Goal: Task Accomplishment & Management: Manage account settings

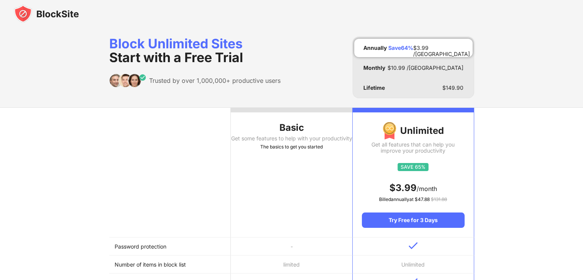
click at [41, 18] on img at bounding box center [46, 14] width 65 height 18
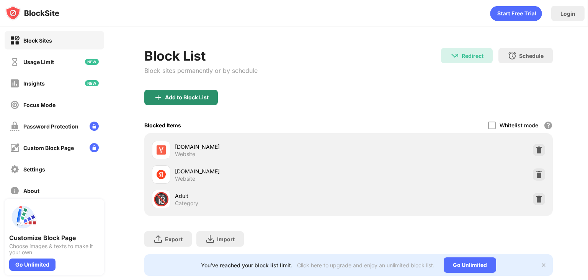
click at [182, 98] on div "Add to Block List" at bounding box center [187, 97] width 44 height 6
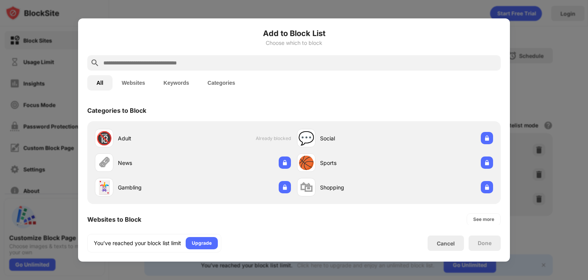
click at [155, 66] on input "text" at bounding box center [300, 62] width 395 height 9
click at [184, 63] on input "text" at bounding box center [300, 62] width 395 height 9
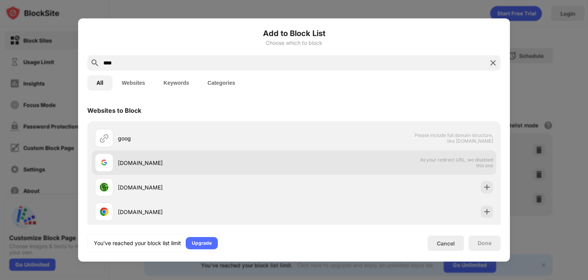
type input "****"
click at [171, 163] on div "[DOMAIN_NAME]" at bounding box center [206, 163] width 176 height 8
click at [419, 167] on span "As your redirect URL, we disabled this one" at bounding box center [453, 162] width 79 height 11
click at [430, 162] on span "As your redirect URL, we disabled this one" at bounding box center [453, 162] width 79 height 11
click at [422, 158] on span "As your redirect URL, we disabled this one" at bounding box center [453, 162] width 79 height 11
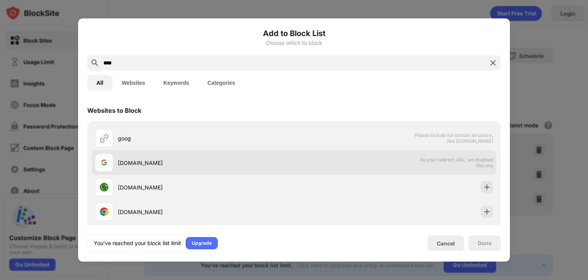
click at [113, 160] on div at bounding box center [104, 162] width 18 height 18
click at [120, 162] on div "[DOMAIN_NAME]" at bounding box center [206, 163] width 176 height 8
drag, startPoint x: 120, startPoint y: 162, endPoint x: 154, endPoint y: 165, distance: 33.5
click at [154, 165] on div "[DOMAIN_NAME]" at bounding box center [206, 163] width 176 height 8
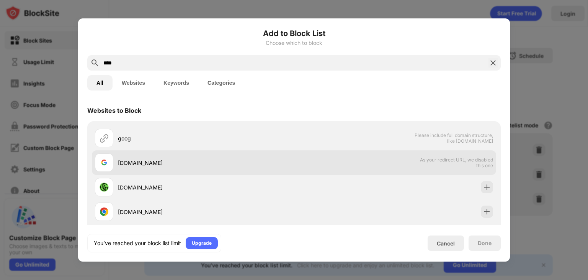
drag, startPoint x: 271, startPoint y: 143, endPoint x: 237, endPoint y: 151, distance: 34.9
click at [270, 143] on div "goog" at bounding box center [194, 138] width 199 height 18
click at [211, 156] on div "[DOMAIN_NAME]" at bounding box center [194, 162] width 199 height 18
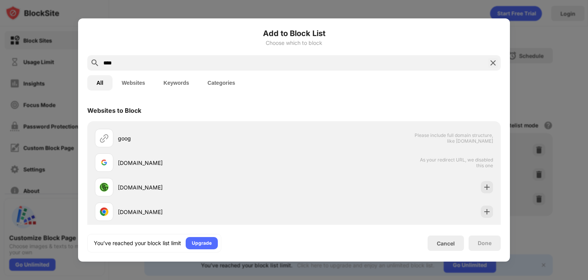
drag, startPoint x: 129, startPoint y: 154, endPoint x: 205, endPoint y: 100, distance: 93.6
click at [143, 136] on div "goog Please include full domain structure, like [DOMAIN_NAME] [DOMAIN_NAME] As …" at bounding box center [294, 199] width 404 height 147
click at [490, 61] on img at bounding box center [493, 62] width 9 height 9
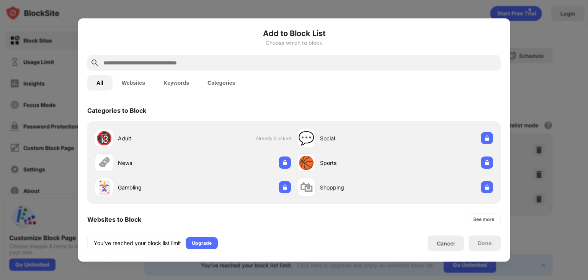
click at [155, 65] on input "text" at bounding box center [300, 62] width 395 height 9
paste input "**********"
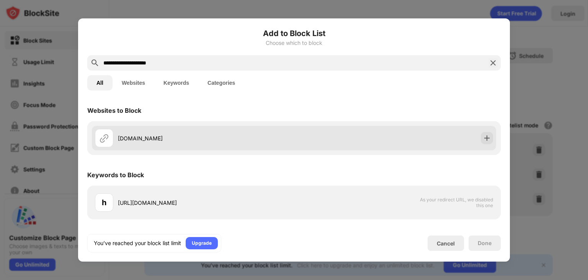
type input "**********"
click at [133, 139] on div "[DOMAIN_NAME]" at bounding box center [206, 138] width 176 height 8
click at [106, 138] on img at bounding box center [104, 137] width 9 height 9
click at [135, 141] on div "[DOMAIN_NAME]" at bounding box center [206, 138] width 176 height 8
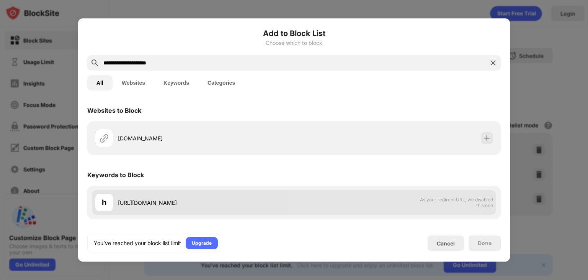
click at [172, 201] on div "[URL][DOMAIN_NAME]" at bounding box center [206, 202] width 176 height 8
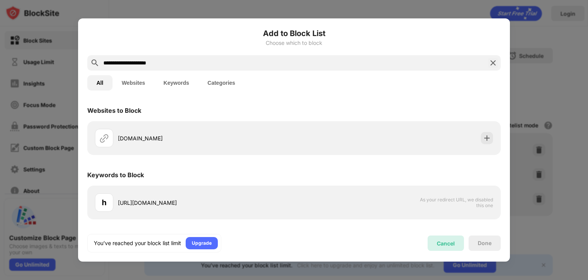
drag, startPoint x: 457, startPoint y: 242, endPoint x: 383, endPoint y: 233, distance: 74.5
click at [383, 231] on div "**********" at bounding box center [294, 140] width 414 height 224
click at [483, 251] on div "You’ve reached your block list limit Upgrade Cancel Done" at bounding box center [294, 243] width 414 height 18
click at [476, 245] on div "Done" at bounding box center [485, 242] width 32 height 15
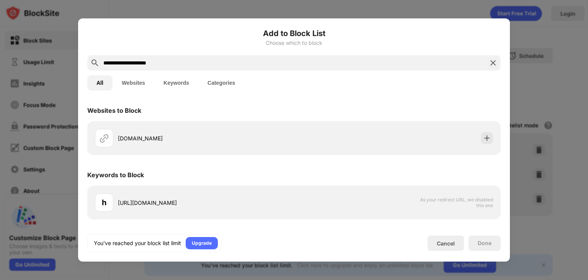
drag, startPoint x: 162, startPoint y: 75, endPoint x: 167, endPoint y: 64, distance: 11.8
click at [162, 75] on button "Keywords" at bounding box center [176, 82] width 44 height 15
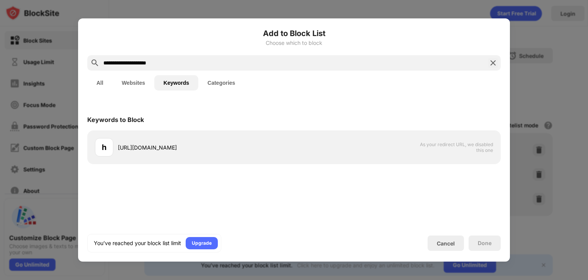
click at [167, 64] on input "**********" at bounding box center [294, 62] width 383 height 9
click at [152, 75] on div "All Websites Keywords Categories" at bounding box center [294, 82] width 414 height 25
click at [136, 80] on button "Websites" at bounding box center [134, 82] width 42 height 15
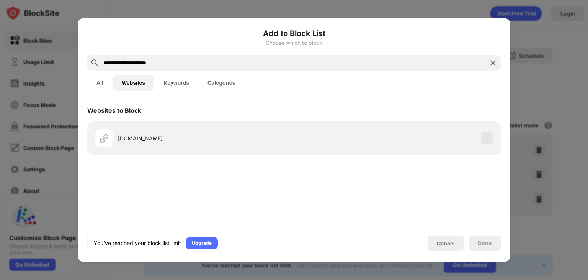
click at [96, 80] on button "All" at bounding box center [99, 82] width 25 height 15
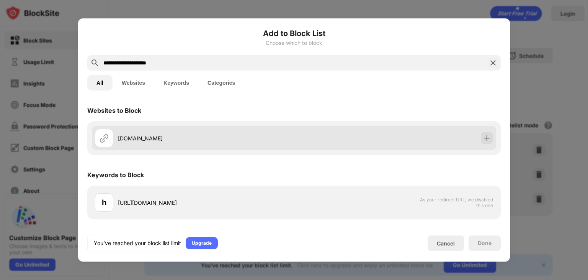
click at [139, 138] on div "[DOMAIN_NAME]" at bounding box center [206, 138] width 176 height 8
click at [147, 143] on div "[DOMAIN_NAME]" at bounding box center [194, 138] width 199 height 18
click at [484, 140] on img at bounding box center [487, 138] width 8 height 8
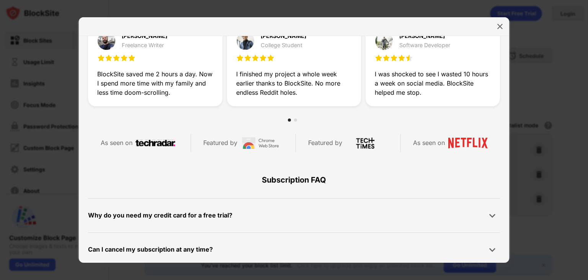
scroll to position [345, 0]
